Goal: Task Accomplishment & Management: Manage account settings

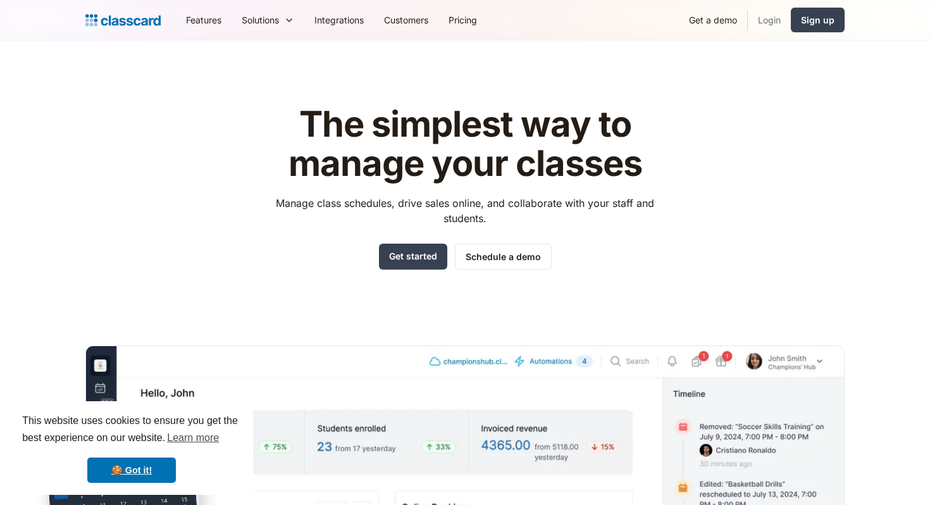
click at [770, 23] on link "Login" at bounding box center [769, 20] width 43 height 28
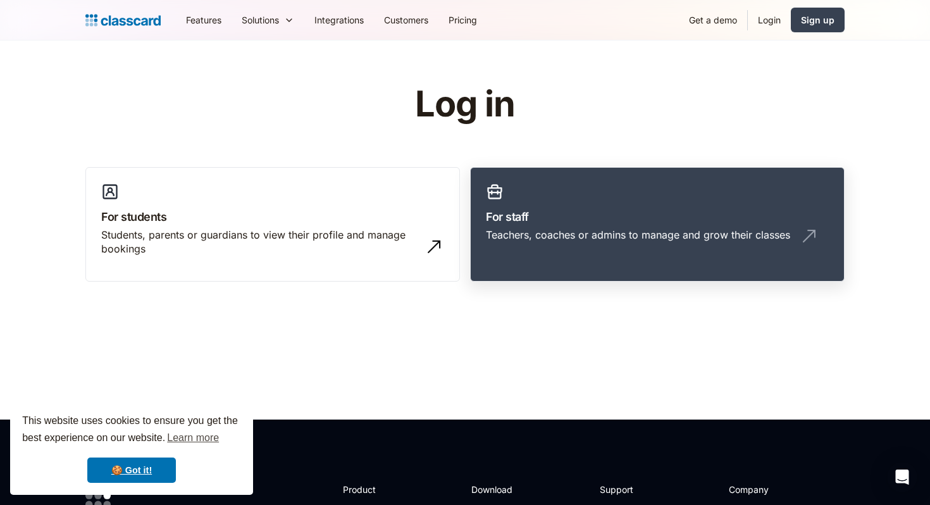
click at [580, 201] on link "For staff Teachers, coaches or admins to manage and grow their classes" at bounding box center [657, 224] width 375 height 115
